Goal: Task Accomplishment & Management: Manage account settings

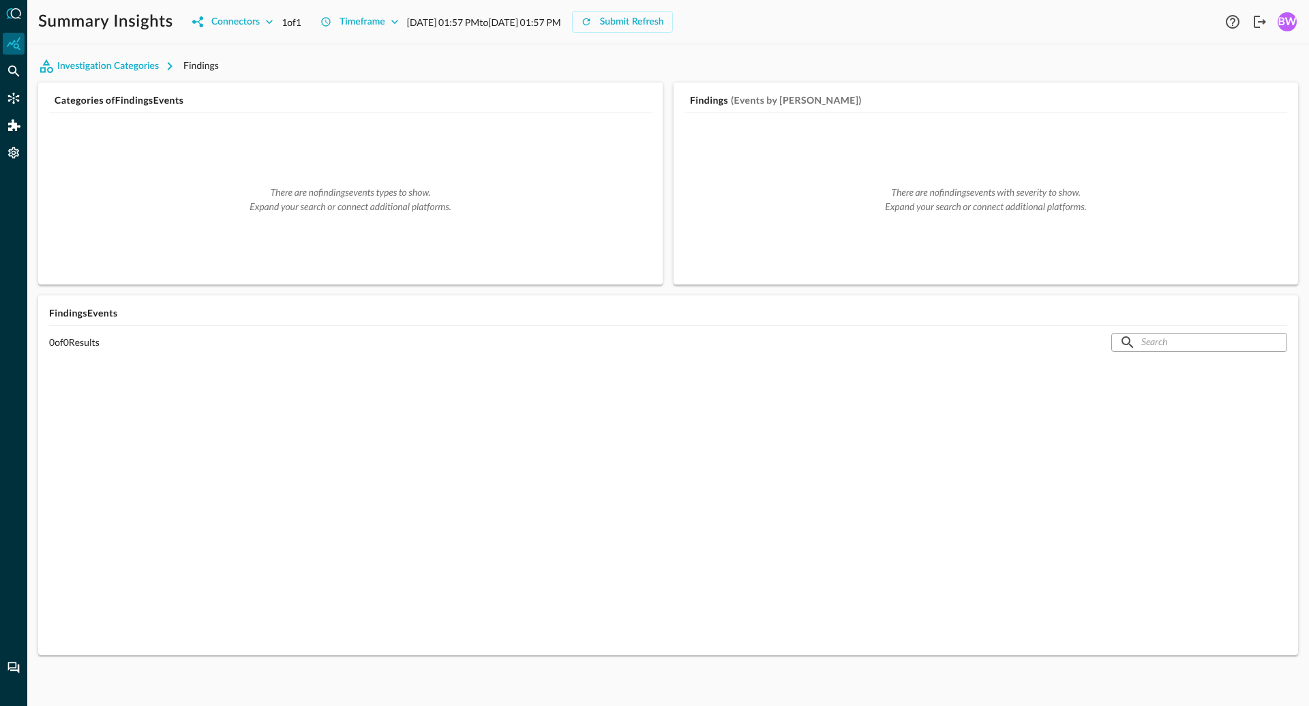
click at [477, 63] on div "Investigation Categories Findings" at bounding box center [668, 66] width 1260 height 22
click at [1257, 25] on icon "Logout" at bounding box center [1260, 22] width 16 height 16
